Goal: Task Accomplishment & Management: Use online tool/utility

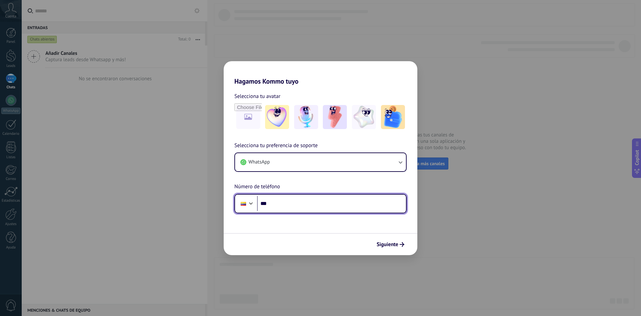
click at [310, 204] on input "***" at bounding box center [331, 203] width 149 height 15
click at [364, 207] on input "***" at bounding box center [331, 203] width 149 height 15
type input "**********"
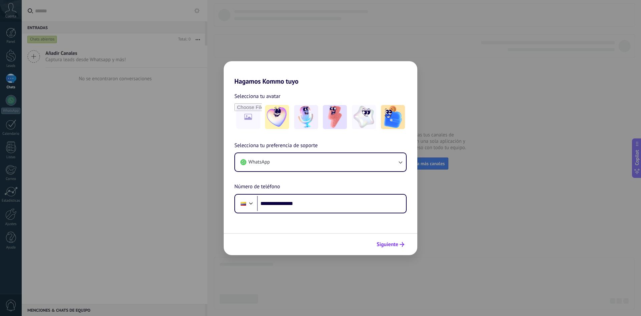
click at [395, 242] on button "Siguiente" at bounding box center [391, 244] width 34 height 11
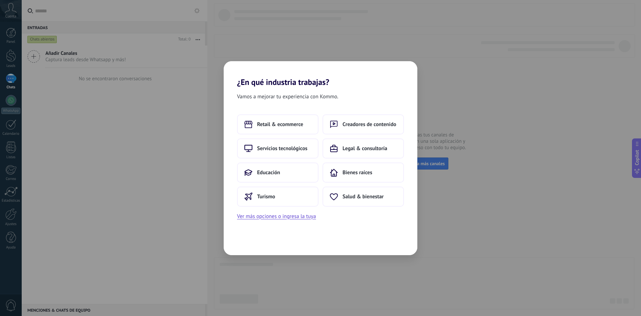
click at [353, 161] on div "Retail & ecommerce Creadores de contenido Servicios tecnológicos Legal & consul…" at bounding box center [320, 160] width 167 height 92
click at [364, 176] on button "Bienes raíces" at bounding box center [364, 172] width 82 height 20
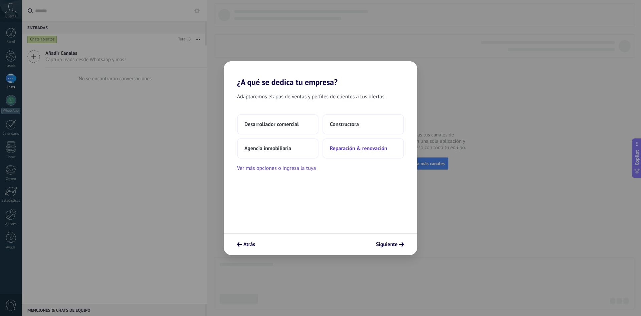
click at [355, 153] on button "Reparación & renovación" at bounding box center [364, 148] width 82 height 20
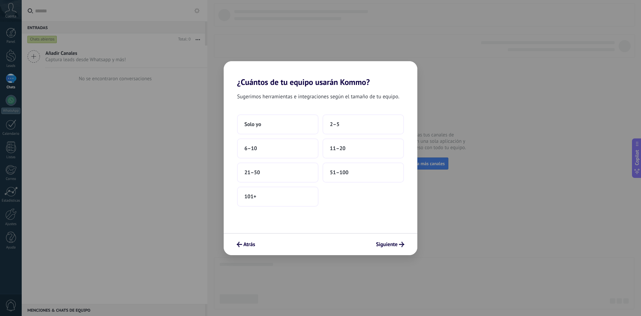
click at [355, 153] on button "11–20" at bounding box center [364, 148] width 82 height 20
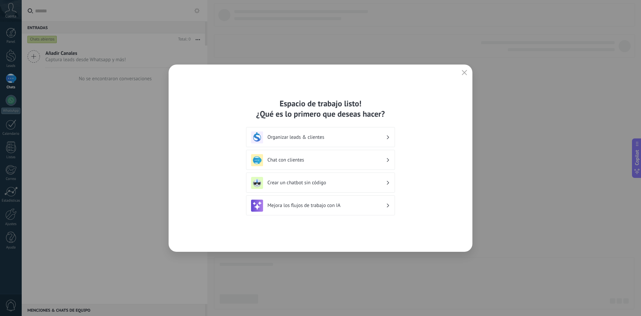
click at [463, 71] on icon "button" at bounding box center [464, 72] width 5 height 5
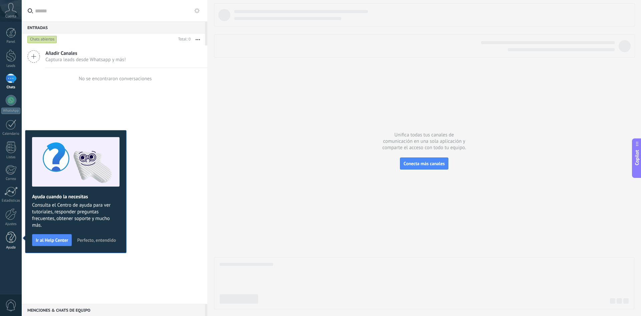
click at [14, 241] on div at bounding box center [11, 237] width 10 height 12
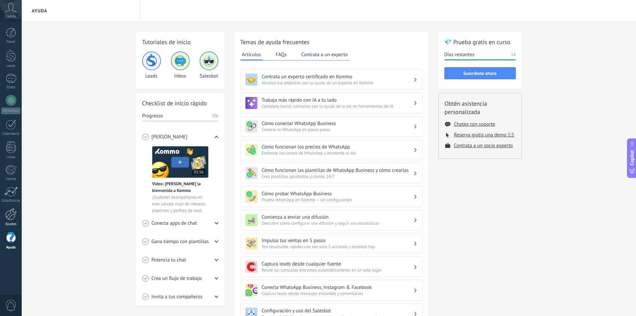
click at [10, 216] on div at bounding box center [10, 214] width 11 height 12
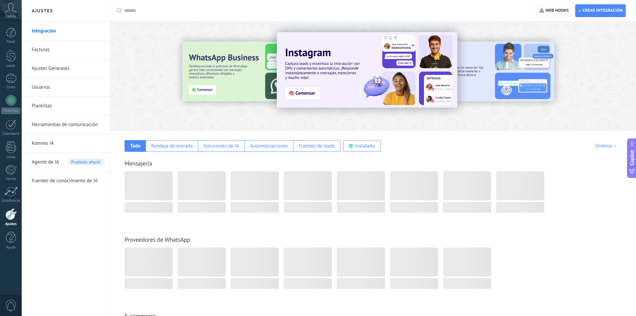
click at [165, 10] on input "text" at bounding box center [322, 10] width 397 height 7
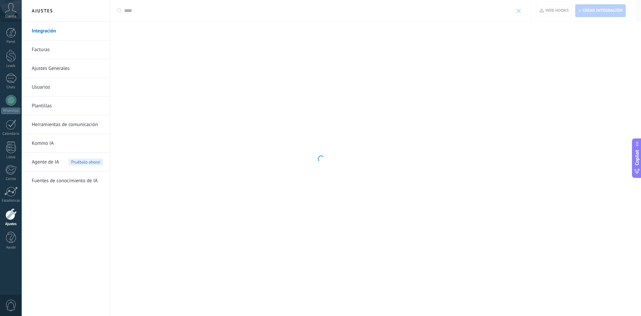
type input "****"
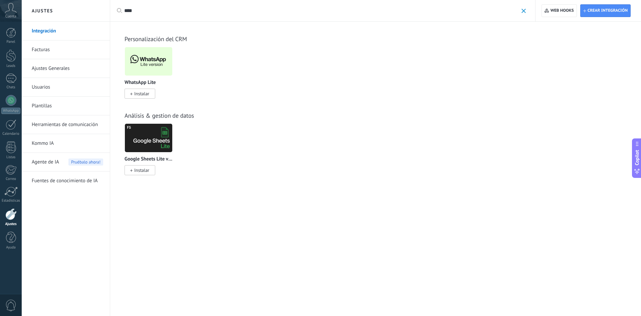
click at [142, 92] on span "Instalar" at bounding box center [141, 94] width 15 height 6
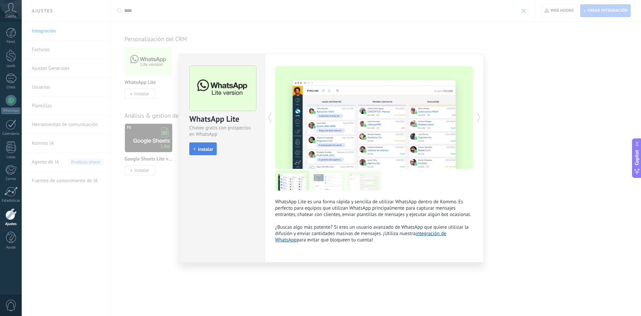
click at [211, 148] on span "Instalar" at bounding box center [205, 149] width 15 height 5
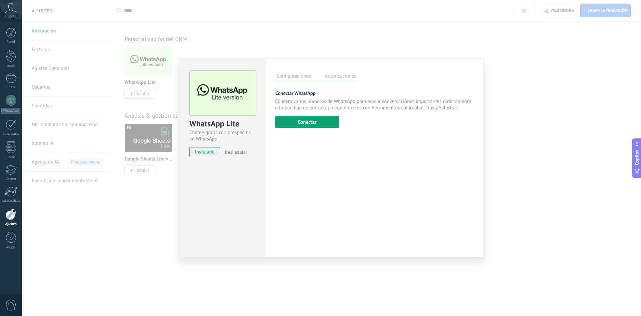
click at [331, 127] on button "Conectar" at bounding box center [307, 122] width 64 height 12
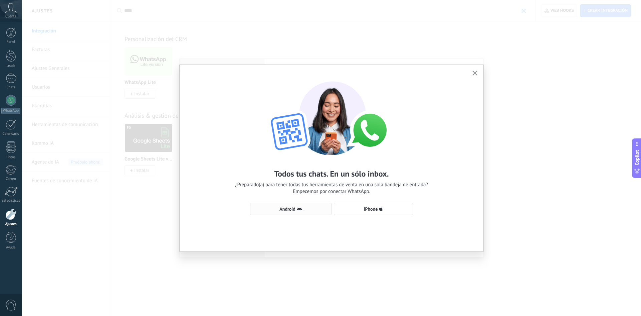
click at [309, 212] on button "Android" at bounding box center [291, 209] width 82 height 12
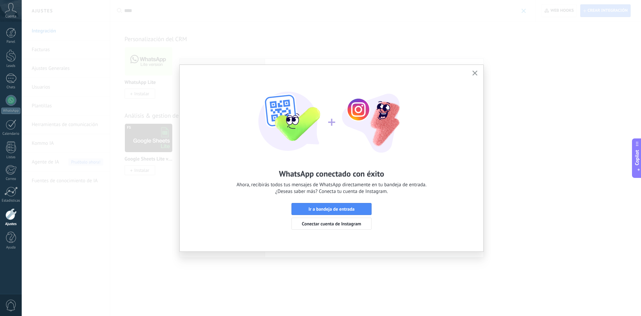
click at [477, 69] on button "button" at bounding box center [475, 73] width 8 height 9
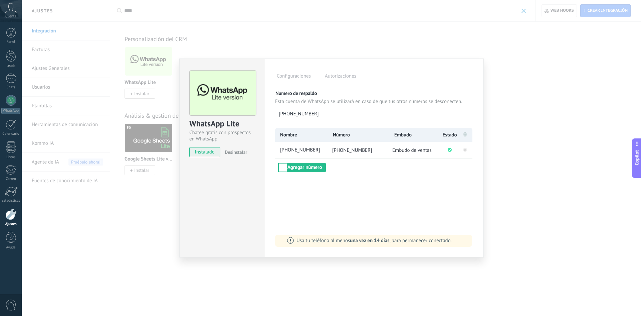
click at [450, 21] on div "WhatsApp Lite Chatee gratis con prospectos en WhatsApp instalado Desinstalar Co…" at bounding box center [332, 158] width 620 height 316
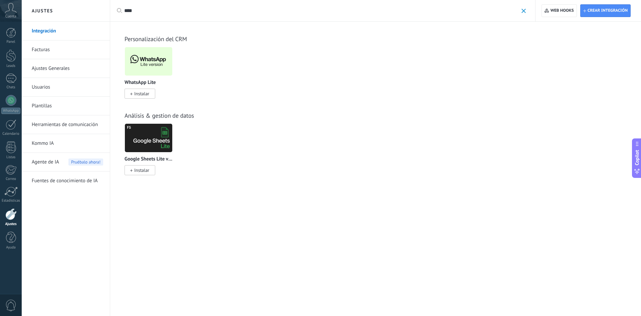
click at [63, 127] on link "Herramientas de comunicación" at bounding box center [67, 124] width 71 height 19
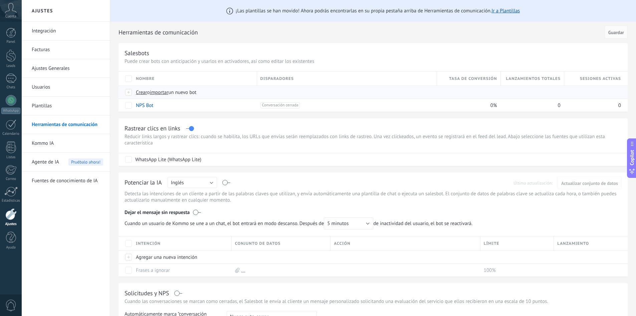
click at [145, 92] on span "Crear" at bounding box center [141, 92] width 11 height 6
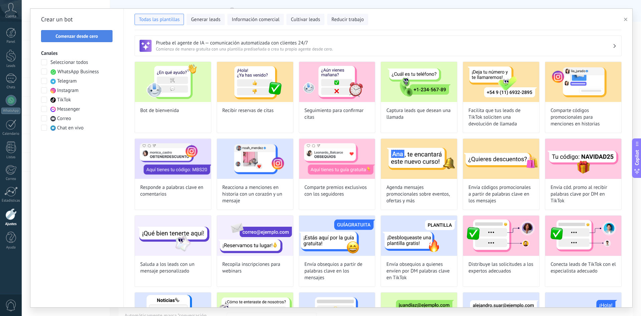
click at [84, 41] on button "Comenzar desde cero" at bounding box center [76, 36] width 71 height 12
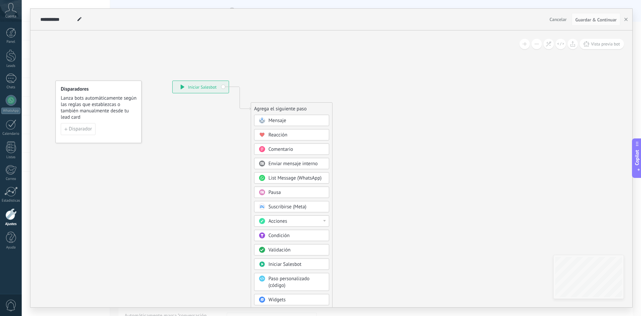
click at [286, 193] on div "Pausa" at bounding box center [297, 192] width 56 height 7
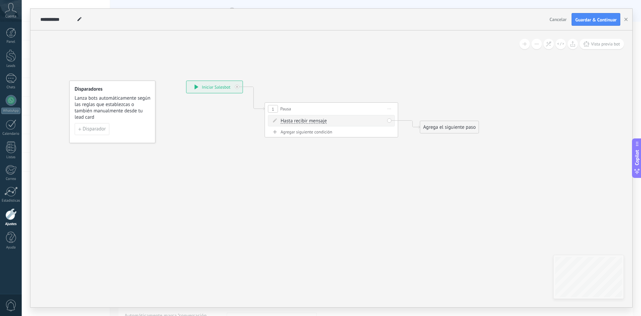
click at [298, 122] on span "Hasta recibir mensaje" at bounding box center [304, 120] width 46 height 5
click at [298, 122] on button "Hasta recibir mensaje" at bounding box center [320, 121] width 84 height 12
click at [300, 132] on span "Temporizador" at bounding box center [314, 133] width 81 height 7
click at [332, 121] on input "*" at bounding box center [330, 121] width 3 height 5
type input "*"
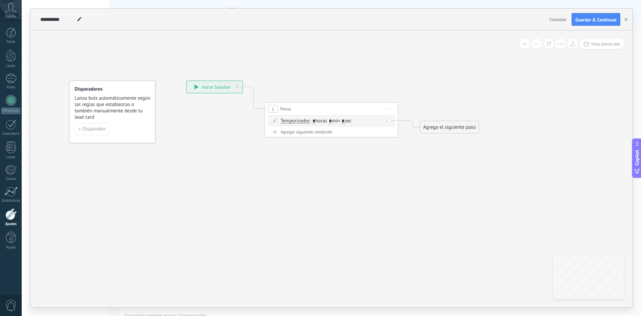
click at [345, 121] on input "*" at bounding box center [343, 121] width 3 height 5
click at [351, 123] on span ": * horas * min * sec" at bounding box center [331, 121] width 42 height 6
click at [350, 118] on span ": * horas * min * sec" at bounding box center [331, 121] width 42 height 6
click at [345, 119] on input "*" at bounding box center [343, 121] width 3 height 5
click at [13, 55] on div at bounding box center [11, 55] width 10 height 12
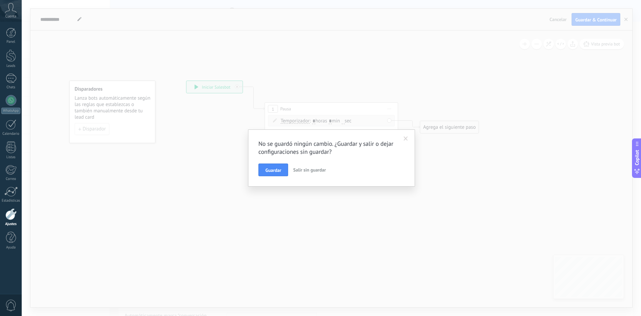
click at [305, 171] on span "Salir sin guardar" at bounding box center [309, 170] width 33 height 6
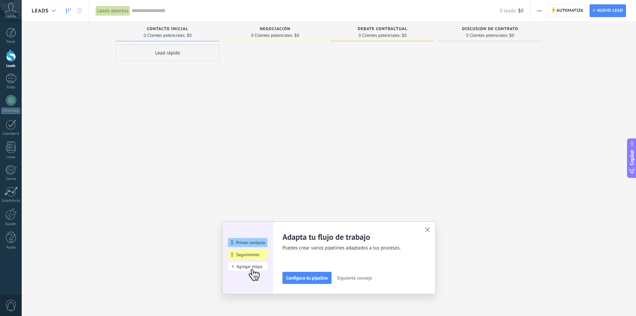
click at [53, 11] on use at bounding box center [53, 10] width 4 height 3
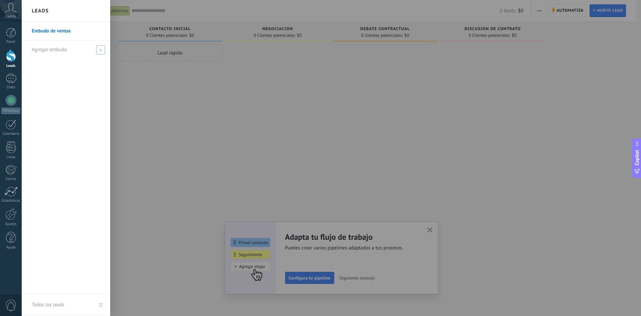
click at [103, 54] on span at bounding box center [100, 49] width 9 height 9
click at [68, 52] on input "text" at bounding box center [63, 49] width 63 height 11
type input "*********"
click at [105, 51] on span at bounding box center [101, 49] width 7 height 8
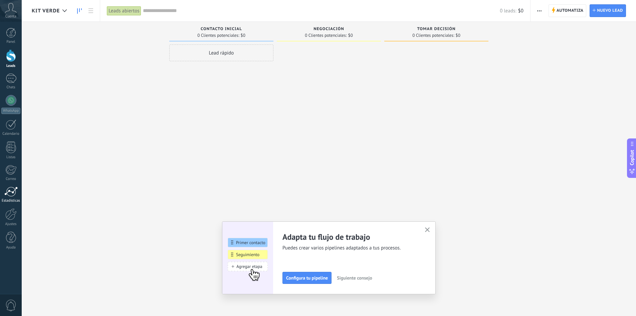
click at [15, 197] on link "Estadísticas" at bounding box center [11, 194] width 22 height 16
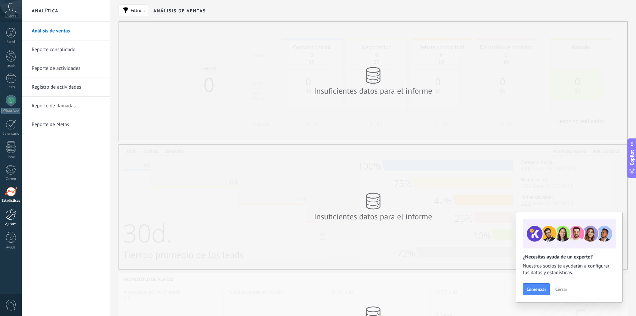
click at [10, 212] on div at bounding box center [10, 214] width 11 height 12
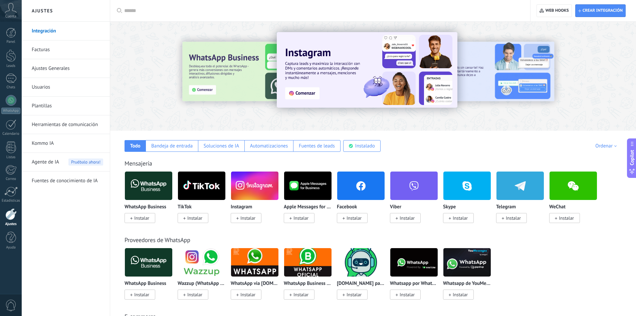
click at [66, 120] on link "Herramientas de comunicación" at bounding box center [67, 124] width 71 height 19
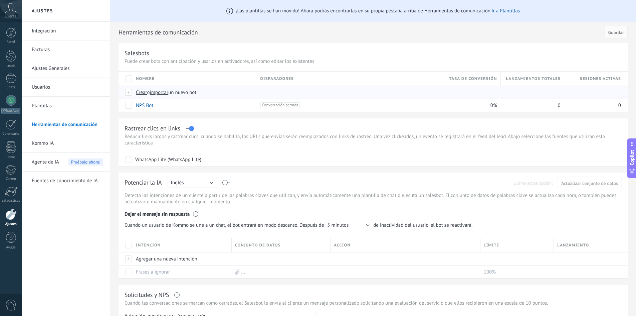
click at [147, 90] on span "o" at bounding box center [148, 92] width 3 height 6
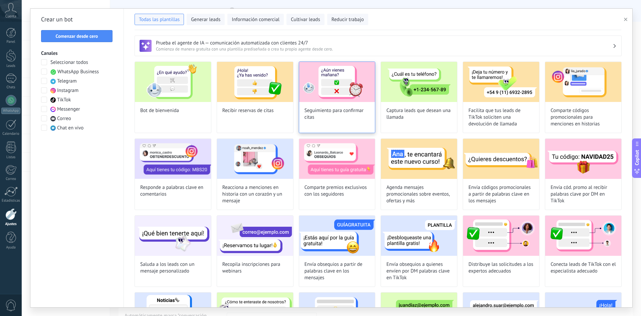
type input "**********"
click at [90, 34] on span "Comenzar desde cero" at bounding box center [77, 36] width 42 height 5
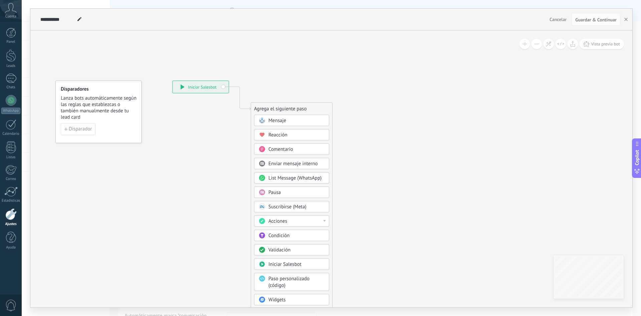
click at [282, 192] on div "Pausa" at bounding box center [297, 192] width 56 height 7
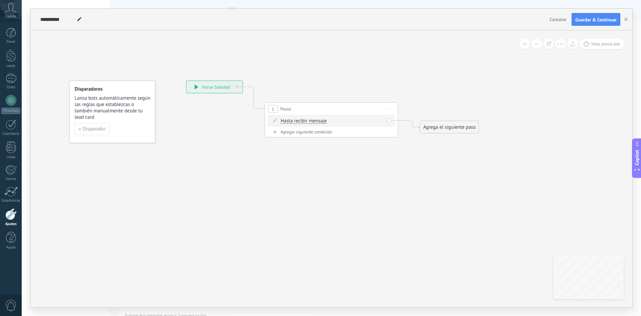
click at [306, 120] on span "Hasta recibir mensaje" at bounding box center [304, 120] width 46 height 5
click at [306, 120] on button "Hasta recibir mensaje" at bounding box center [320, 121] width 84 height 12
click at [309, 132] on span "Temporizador" at bounding box center [314, 133] width 81 height 7
click at [336, 121] on span ": * horas * min * sec" at bounding box center [331, 121] width 42 height 6
click at [332, 121] on input "*" at bounding box center [330, 121] width 3 height 5
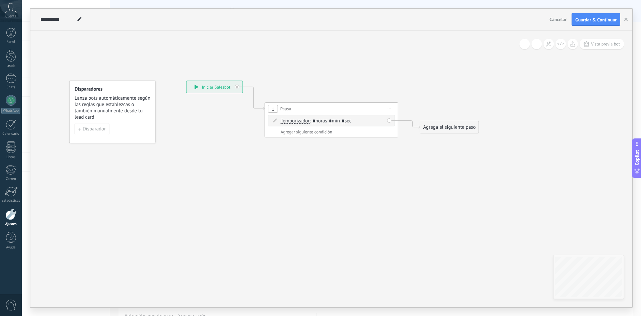
type input "*"
type input "**"
click at [458, 121] on div "Agrega el siguiente paso Mensaje Mensaje Mensaje Reacción Comentario Enviar men…" at bounding box center [449, 127] width 59 height 13
click at [458, 125] on div "Agrega el siguiente paso" at bounding box center [450, 127] width 58 height 11
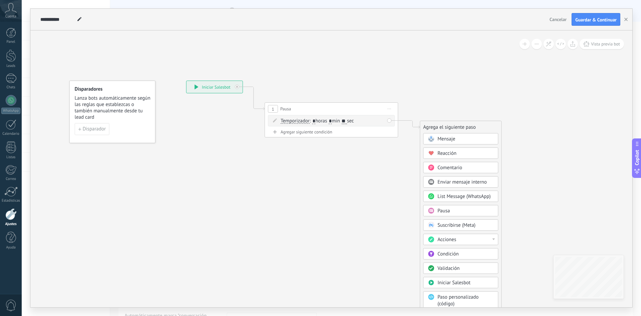
click at [448, 139] on span "Mensaje" at bounding box center [447, 139] width 18 height 6
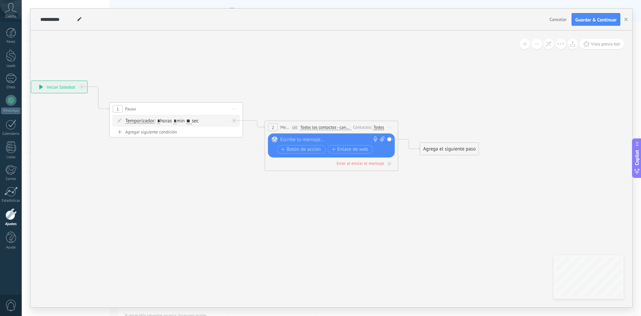
click at [380, 140] on icon at bounding box center [382, 138] width 4 height 5
click input "Subir" at bounding box center [0, 0] width 0 height 0
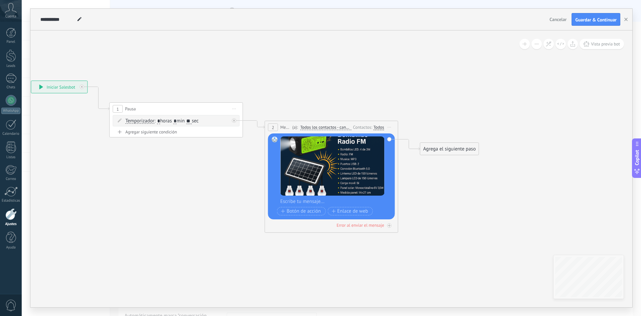
click at [438, 152] on div "Agrega el siguiente paso" at bounding box center [450, 148] width 58 height 11
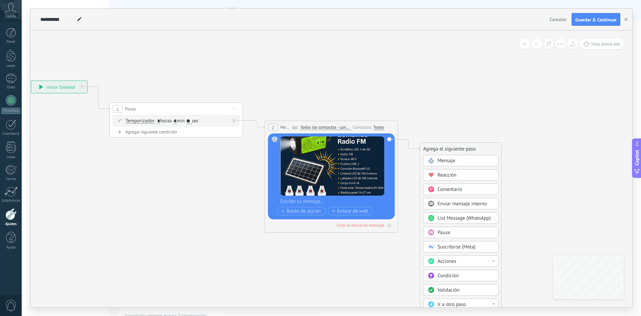
click at [442, 162] on span "Mensaje" at bounding box center [447, 160] width 18 height 6
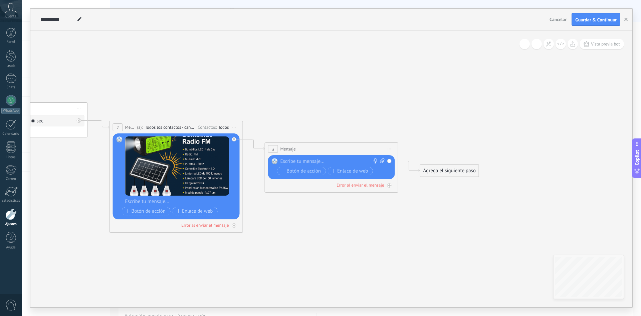
click at [383, 160] on icon at bounding box center [382, 160] width 4 height 5
click input "Subir" at bounding box center [0, 0] width 0 height 0
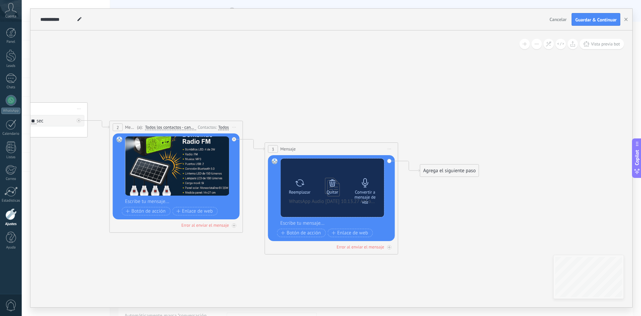
click at [368, 181] on icon at bounding box center [365, 182] width 9 height 9
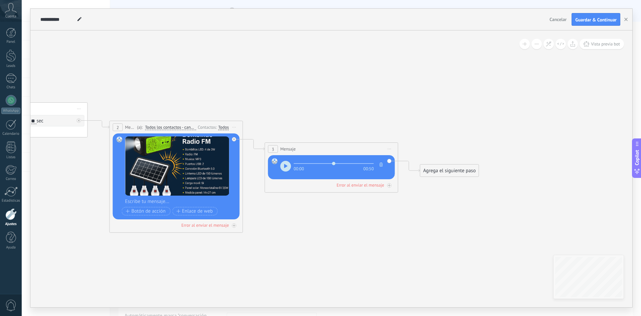
click at [448, 166] on div "Agrega el siguiente paso" at bounding box center [450, 170] width 58 height 11
click at [449, 170] on div "Agrega el siguiente paso" at bounding box center [450, 171] width 58 height 11
click at [442, 184] on span "Mensaje" at bounding box center [447, 183] width 18 height 6
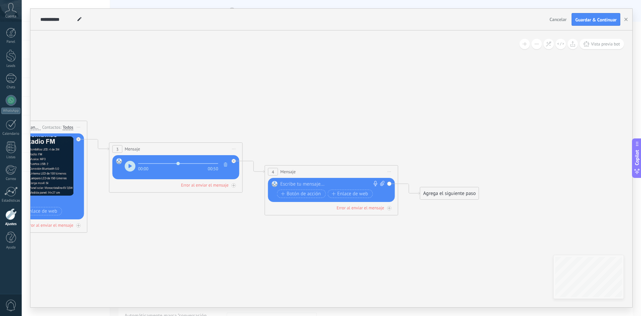
click at [303, 181] on div at bounding box center [330, 184] width 99 height 7
click at [348, 180] on div "Reemplazar Quitar Convertir a mensaje de voz Arrastre la imagen aquí para adjun…" at bounding box center [331, 190] width 127 height 24
click at [348, 182] on div "**********" at bounding box center [333, 184] width 105 height 7
click at [448, 197] on div "Agrega el siguiente paso" at bounding box center [450, 193] width 58 height 11
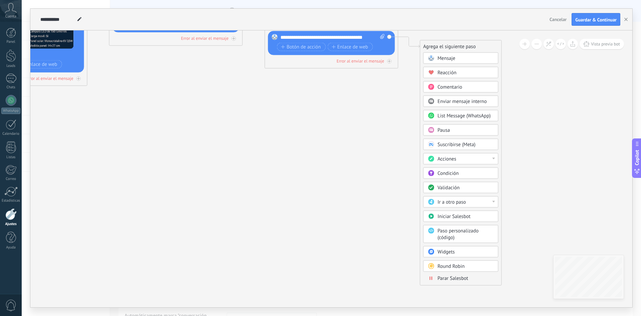
click at [446, 279] on span "Parar Salesbot" at bounding box center [453, 278] width 31 height 6
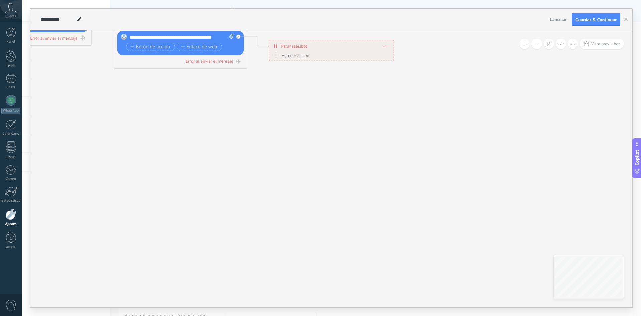
drag, startPoint x: 73, startPoint y: 23, endPoint x: 22, endPoint y: 25, distance: 51.5
click at [22, 25] on div "**********" at bounding box center [332, 158] width 620 height 316
drag, startPoint x: 74, startPoint y: 19, endPoint x: 27, endPoint y: 21, distance: 47.1
click at [27, 21] on div "**********" at bounding box center [332, 158] width 620 height 316
type input "*********"
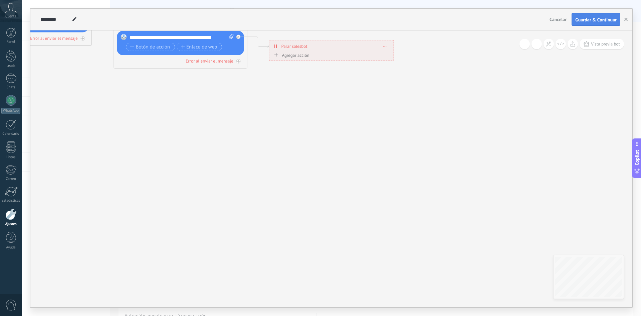
click at [594, 20] on span "Guardar & Continuar" at bounding box center [596, 19] width 41 height 5
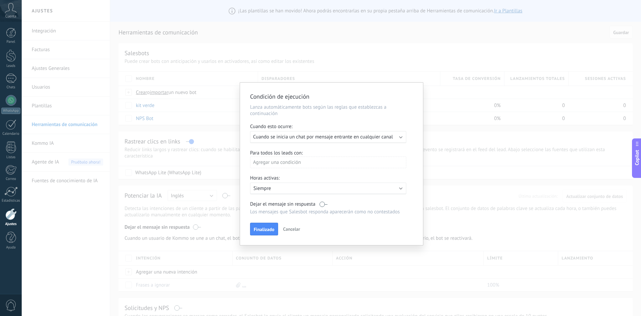
click at [260, 230] on span "Finalizado" at bounding box center [264, 229] width 21 height 5
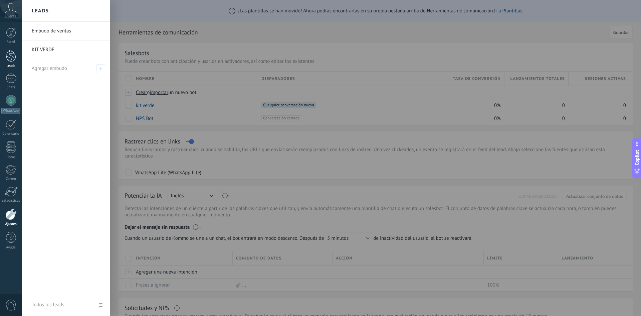
click at [11, 61] on div at bounding box center [11, 55] width 10 height 12
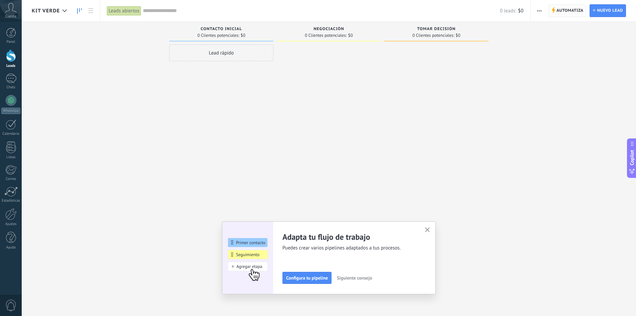
click at [573, 11] on span "Automatiza" at bounding box center [570, 11] width 27 height 12
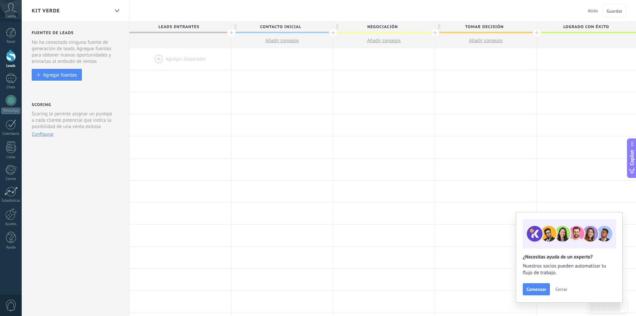
click at [164, 60] on div at bounding box center [181, 59] width 102 height 22
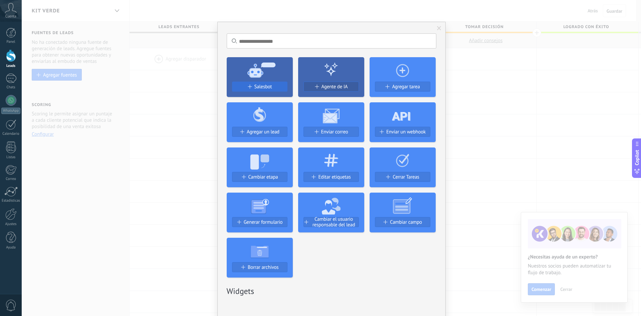
click at [267, 87] on span "Salesbot" at bounding box center [264, 87] width 18 height 6
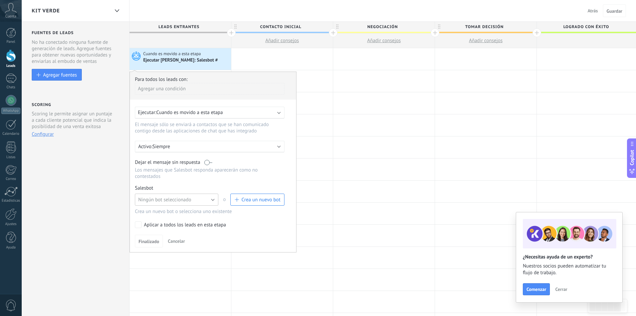
click at [201, 201] on button "Ningún bot seleccionado" at bounding box center [177, 199] width 84 height 12
click at [199, 211] on span "kit verde" at bounding box center [173, 211] width 85 height 6
click at [150, 238] on button "Finalizado" at bounding box center [149, 241] width 28 height 13
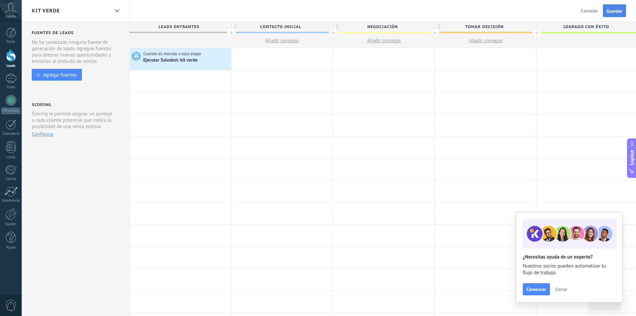
click at [616, 12] on span "Guardar" at bounding box center [615, 11] width 16 height 5
click at [10, 221] on link "Ajustes" at bounding box center [11, 217] width 22 height 18
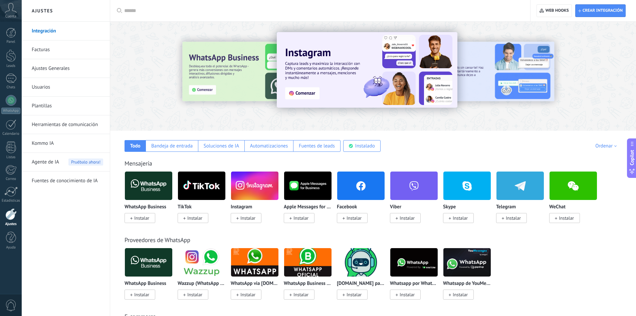
click at [156, 18] on div at bounding box center [322, 10] width 397 height 21
click at [156, 8] on input "text" at bounding box center [322, 10] width 397 height 7
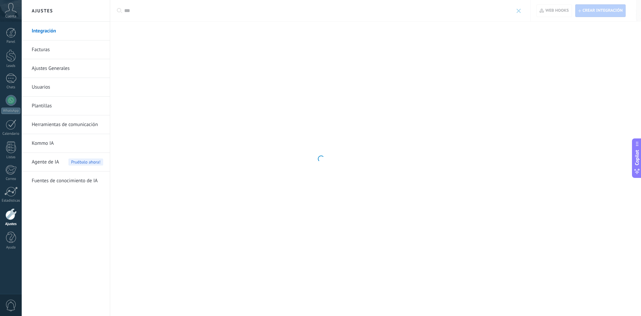
type input "***"
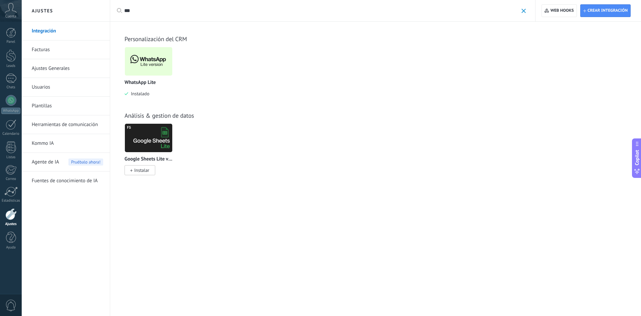
click at [160, 58] on img at bounding box center [148, 61] width 47 height 32
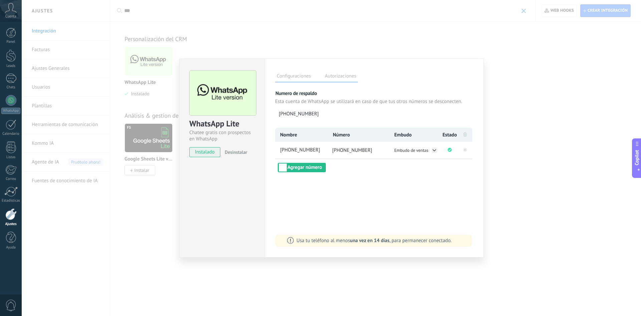
click at [420, 146] on li "Embudo de ventas" at bounding box center [416, 150] width 52 height 17
click at [420, 152] on span "Embudo de ventas" at bounding box center [412, 150] width 34 height 6
click at [417, 158] on li "KIT VERDE" at bounding box center [416, 157] width 46 height 7
click at [515, 162] on div "WhatsApp Lite Chatee gratis con prospectos en WhatsApp instalado Desinstalar Co…" at bounding box center [332, 158] width 620 height 316
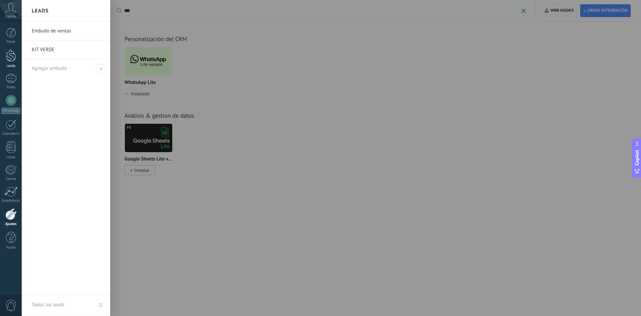
click at [11, 59] on div at bounding box center [11, 55] width 10 height 12
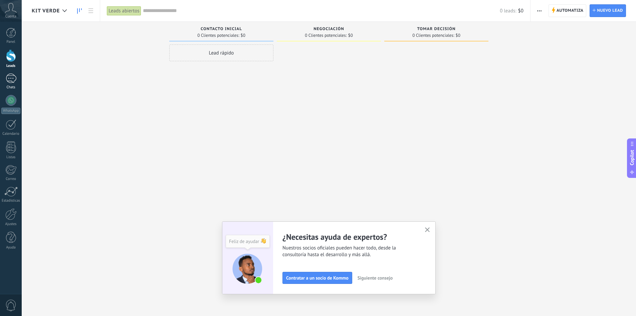
click at [14, 84] on link "Chats" at bounding box center [11, 81] width 22 height 16
